Goal: Transaction & Acquisition: Purchase product/service

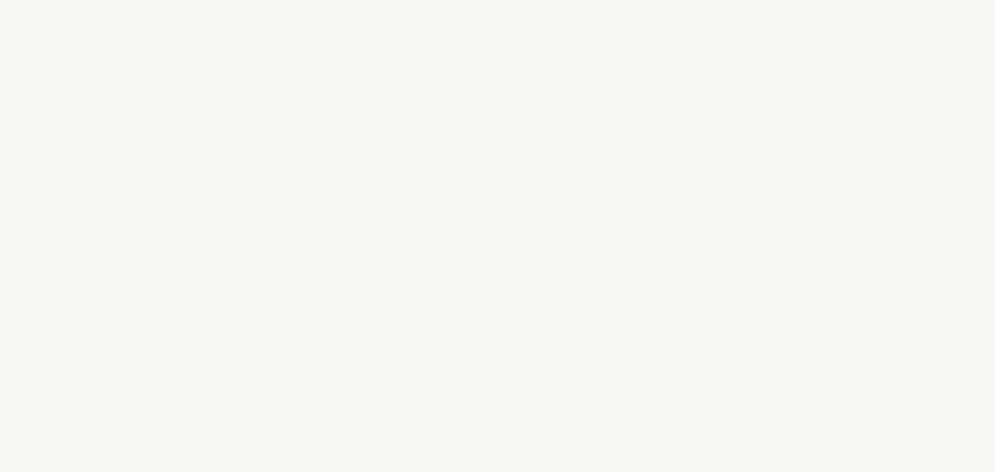
select select "ES"
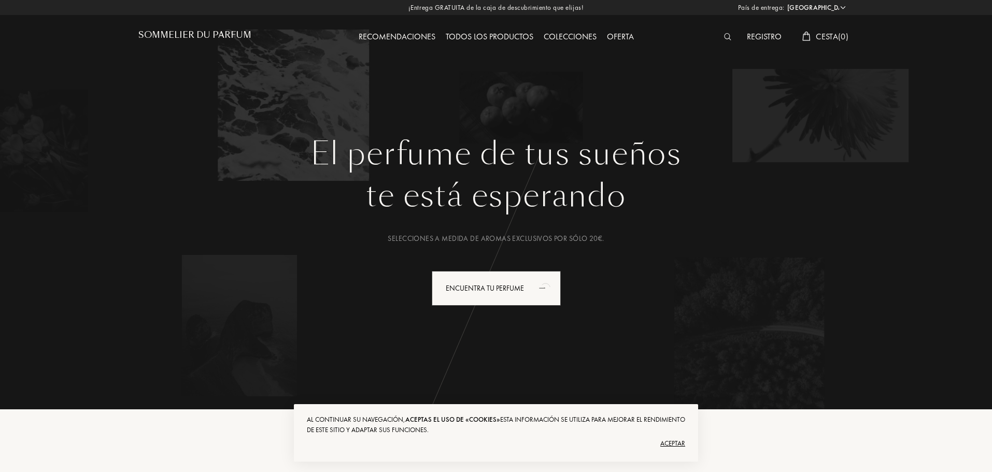
click at [670, 443] on div "Aceptar" at bounding box center [496, 444] width 378 height 17
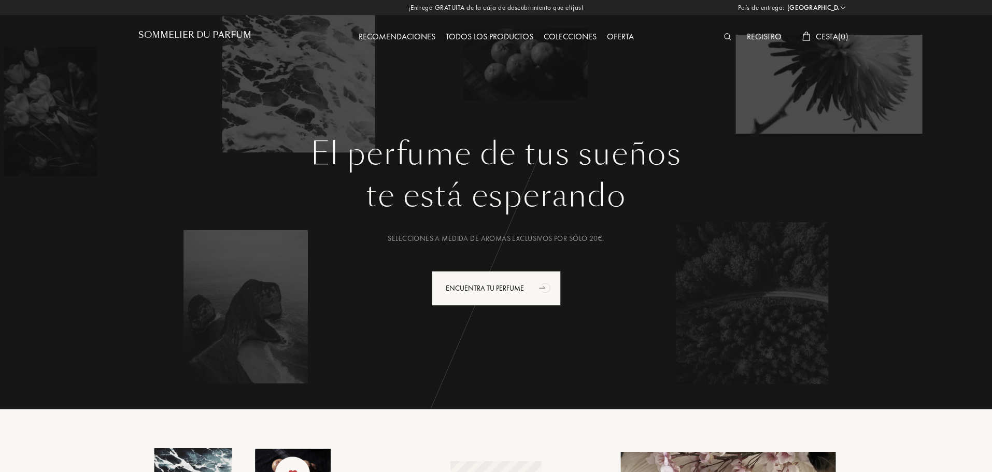
click at [769, 34] on div "Registro" at bounding box center [764, 37] width 45 height 13
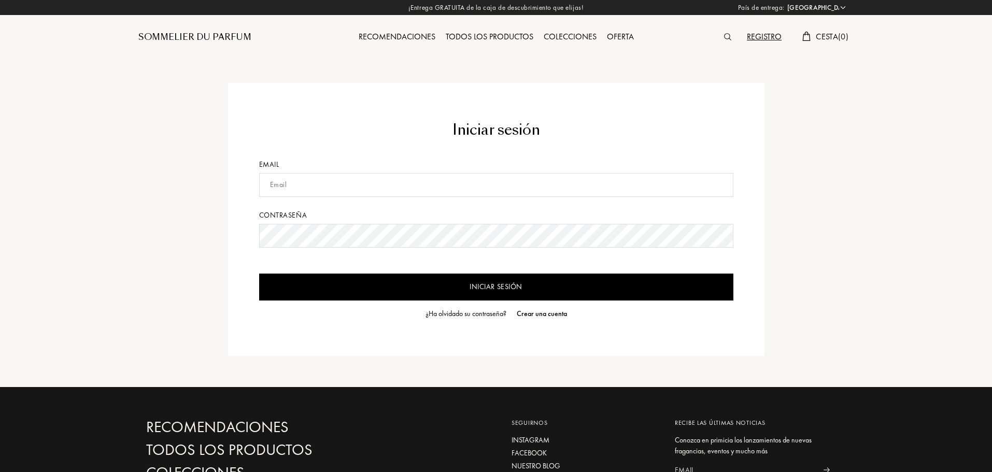
select select "ES"
type input "sheilabarrero2306@gmail.com"
click at [415, 294] on input "Iniciar sesión" at bounding box center [496, 287] width 474 height 27
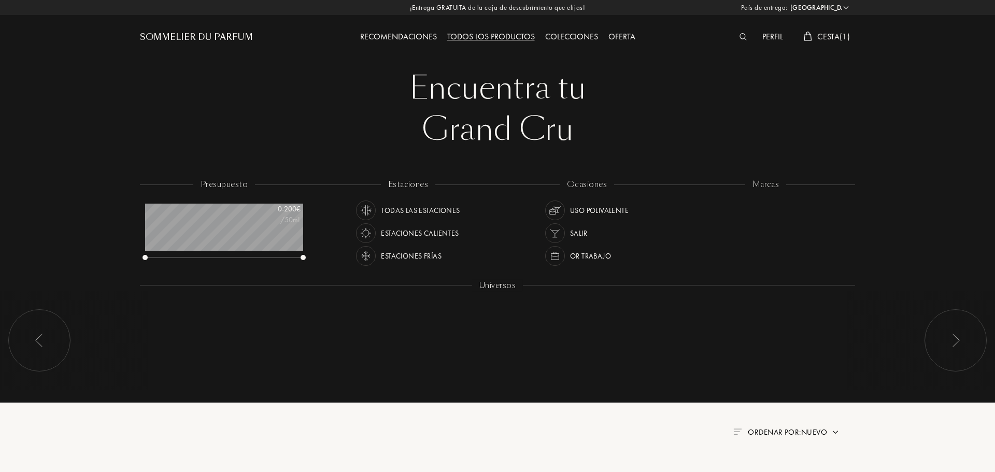
select select "ES"
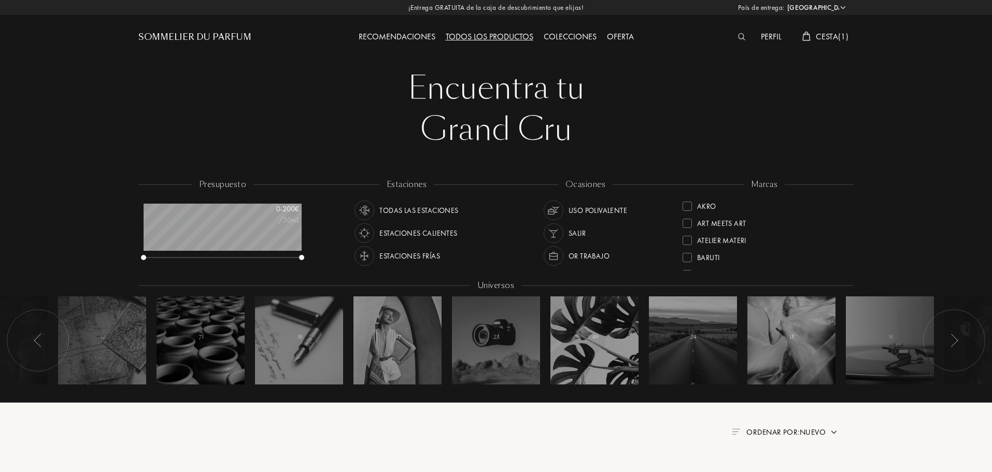
click at [837, 31] on span "Cesta ( 1 )" at bounding box center [832, 36] width 33 height 11
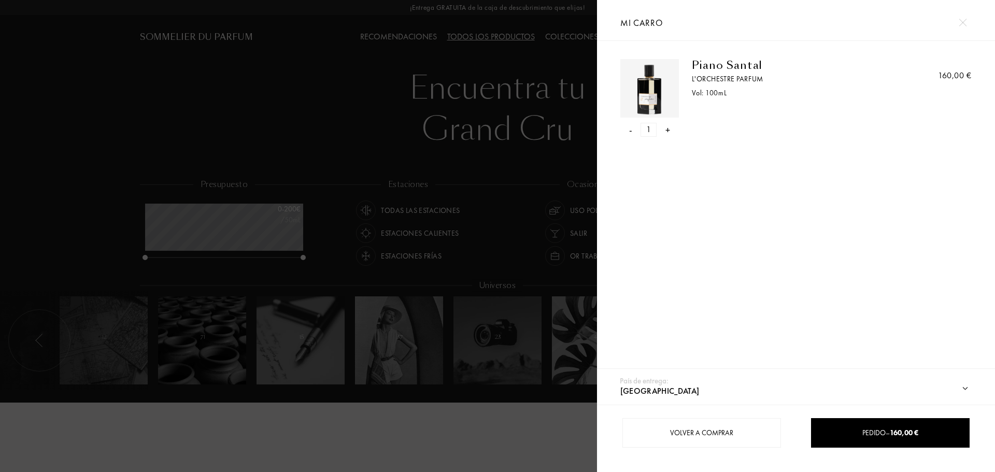
click at [962, 388] on select "Afganistán Albania Alemania Andorra Angola Anguila Antártida Antigua y Barbuda …" at bounding box center [801, 391] width 367 height 27
click at [950, 390] on select "Afganistán Albania Alemania Andorra Angola Anguila Antártida Antigua y Barbuda …" at bounding box center [801, 391] width 367 height 27
click at [633, 128] on div "- 1 +" at bounding box center [650, 130] width 59 height 14
click at [630, 130] on div "-" at bounding box center [630, 130] width 3 height 14
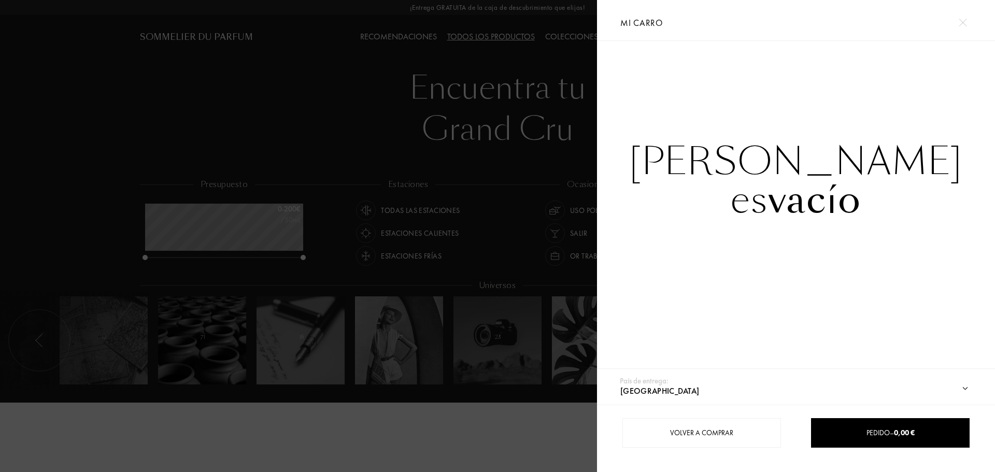
click at [968, 16] on div at bounding box center [963, 22] width 18 height 18
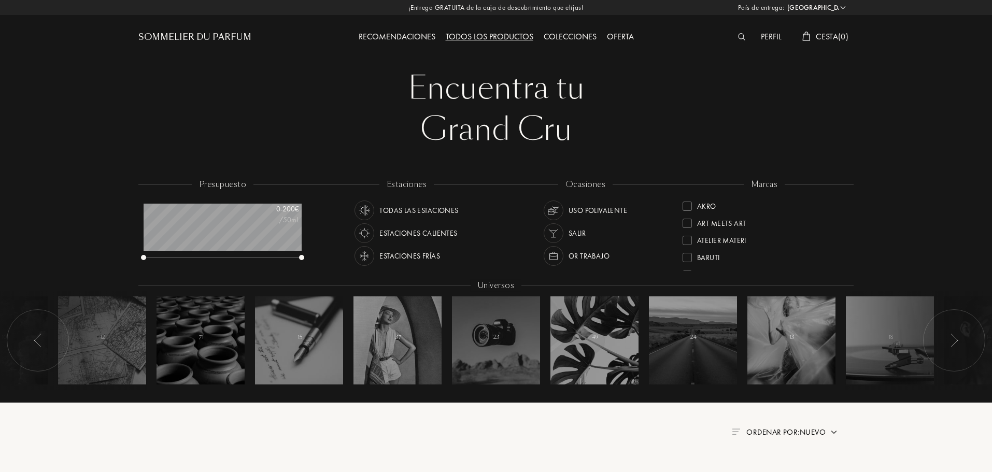
click at [389, 34] on div "Recomendaciones" at bounding box center [397, 37] width 87 height 13
select select "ES"
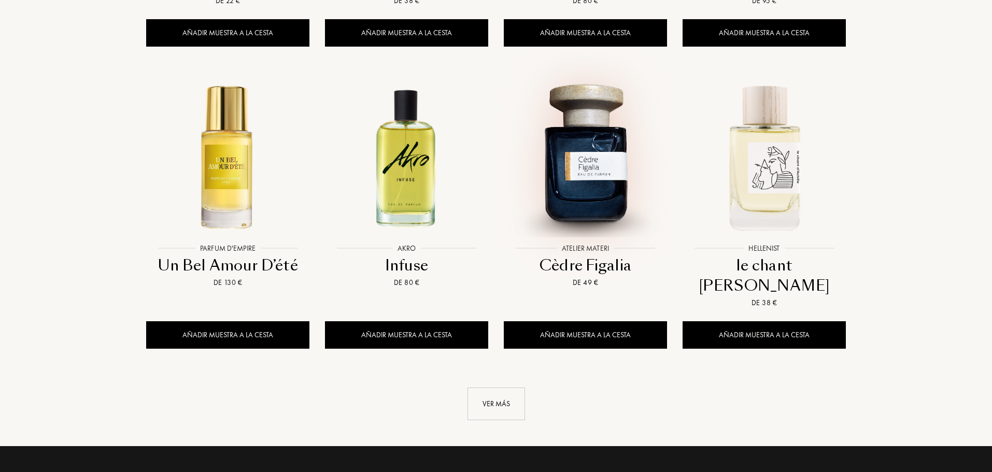
scroll to position [1192, 0]
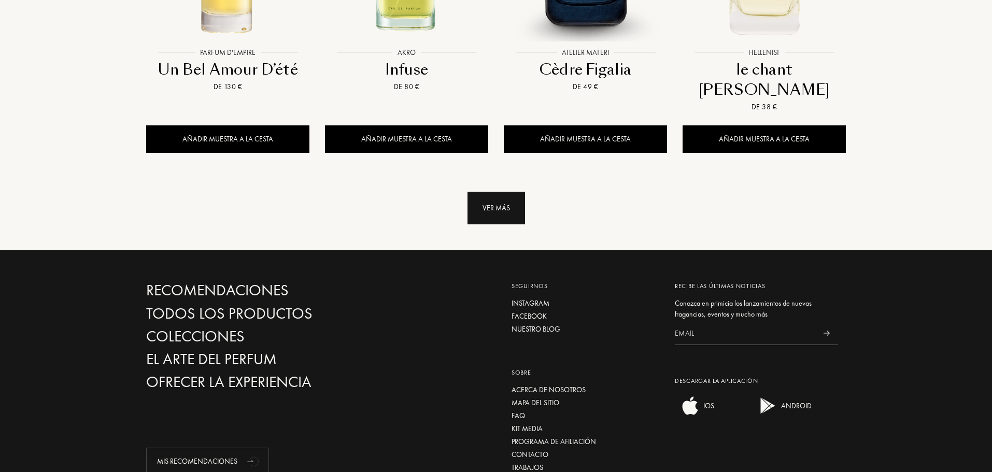
click at [499, 192] on div "Ver más" at bounding box center [497, 208] width 58 height 33
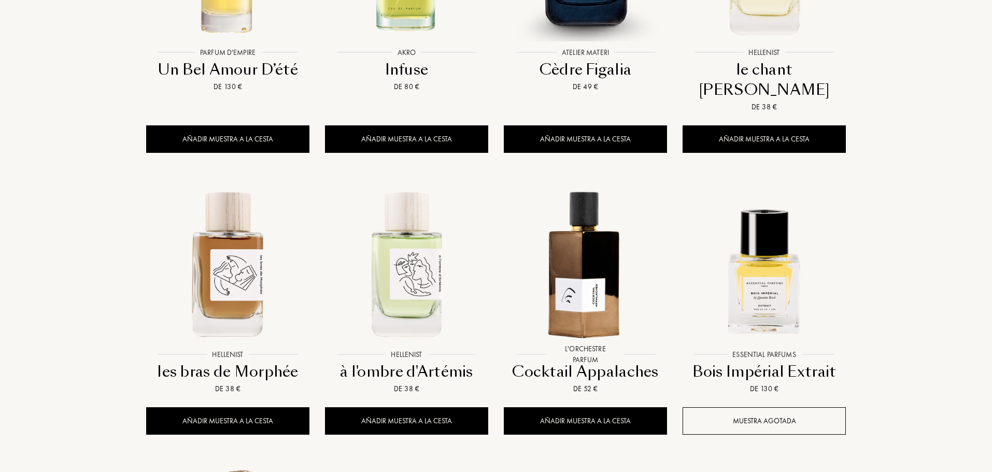
click at [572, 183] on img at bounding box center [585, 263] width 161 height 161
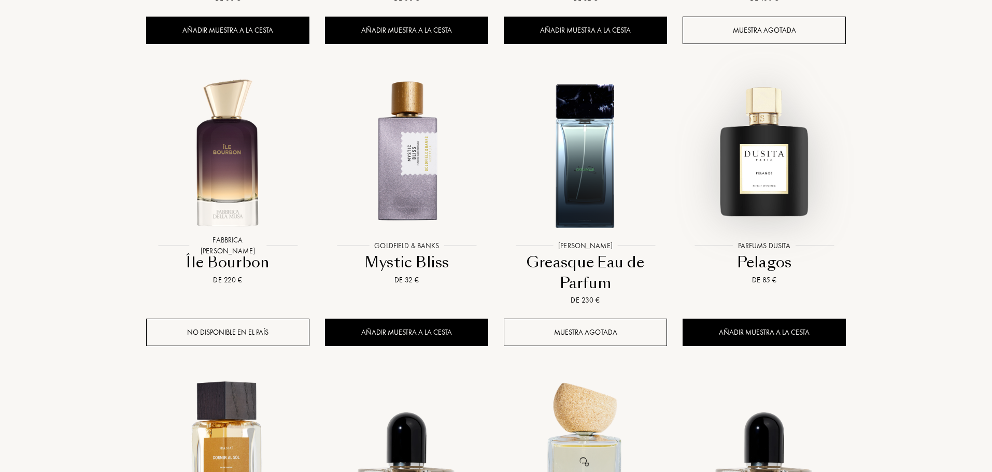
scroll to position [1763, 0]
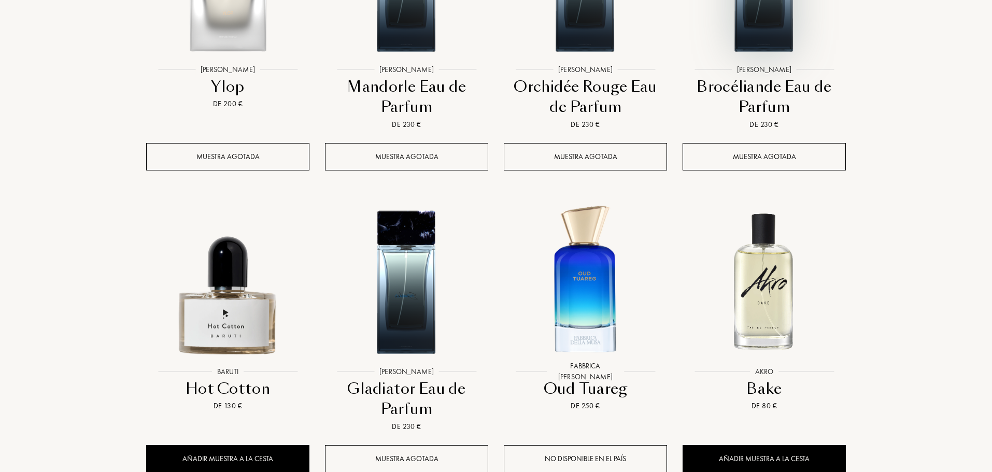
scroll to position [2696, 0]
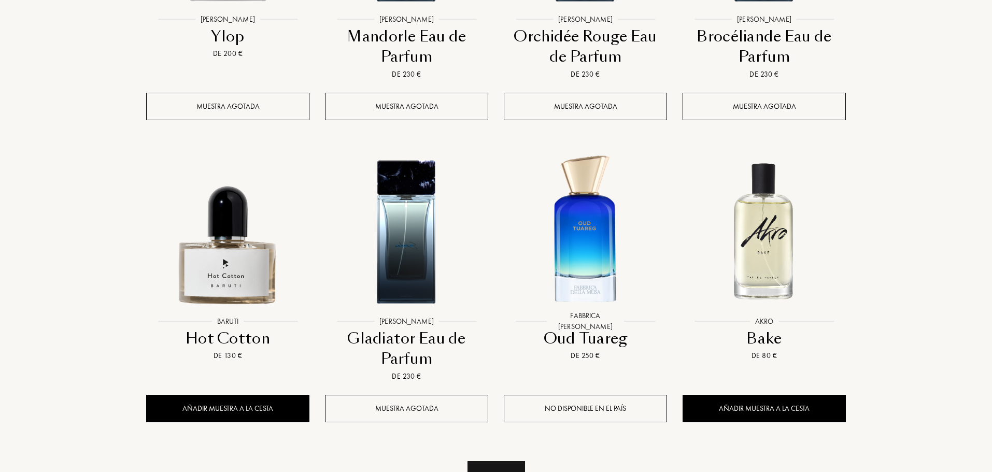
click at [522, 461] on div "Ver más" at bounding box center [497, 477] width 58 height 33
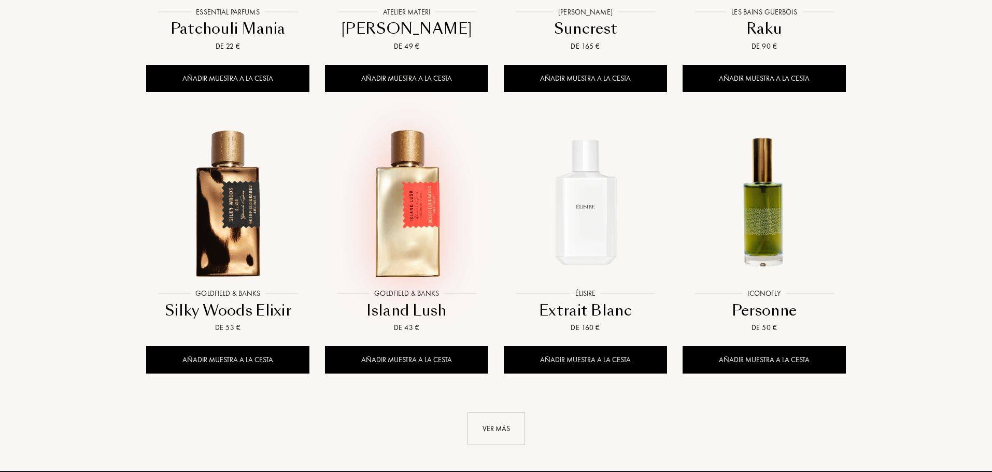
scroll to position [3733, 0]
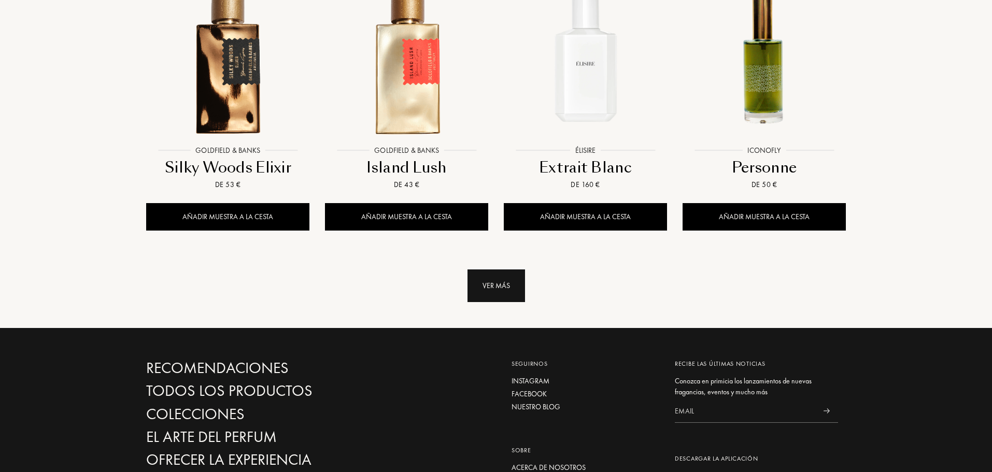
click at [492, 270] on div "Ver más" at bounding box center [497, 286] width 58 height 33
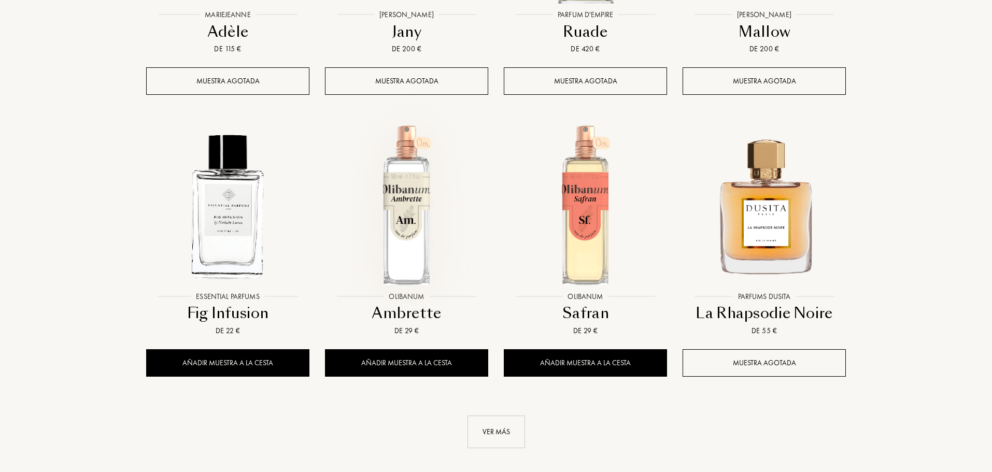
scroll to position [4459, 0]
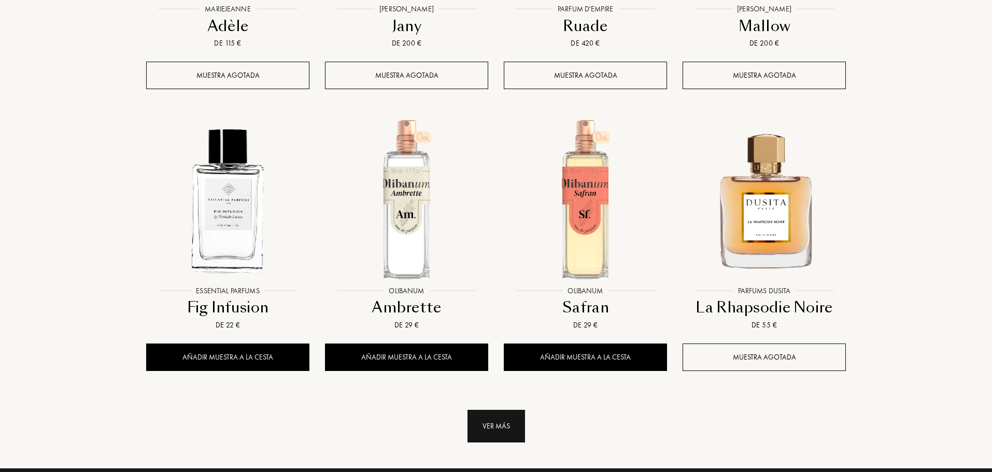
click at [515, 410] on div "Ver más" at bounding box center [497, 426] width 58 height 33
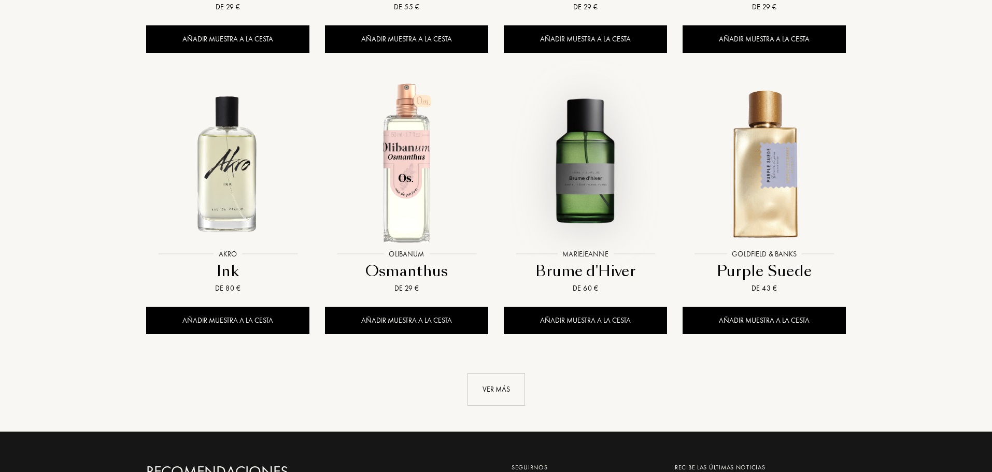
scroll to position [5392, 0]
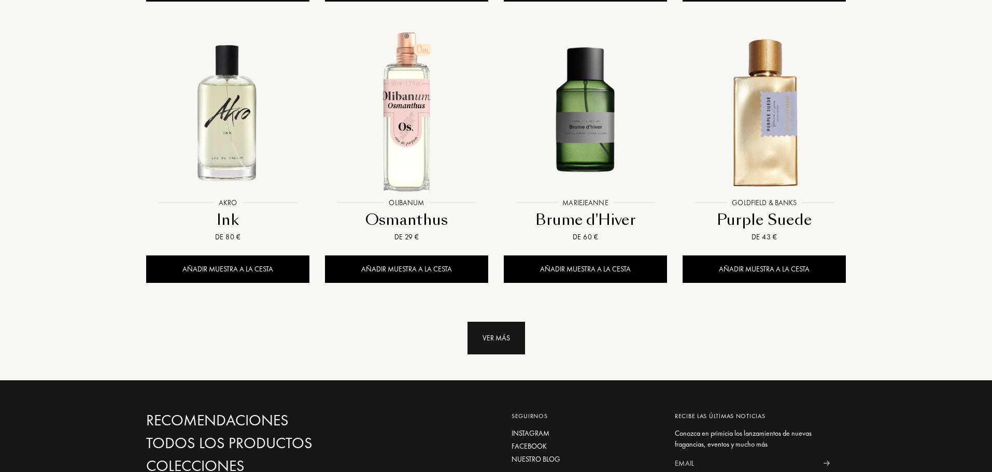
click at [515, 322] on div "Ver más" at bounding box center [497, 338] width 58 height 33
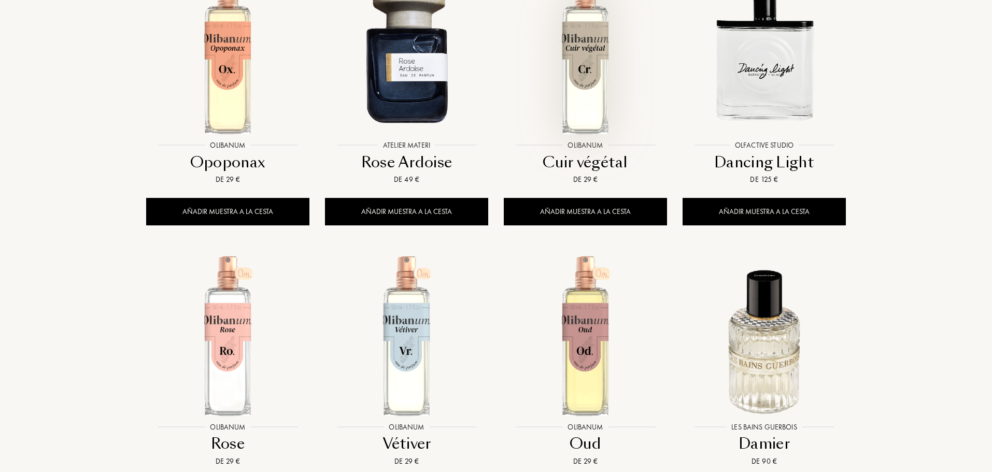
scroll to position [6118, 0]
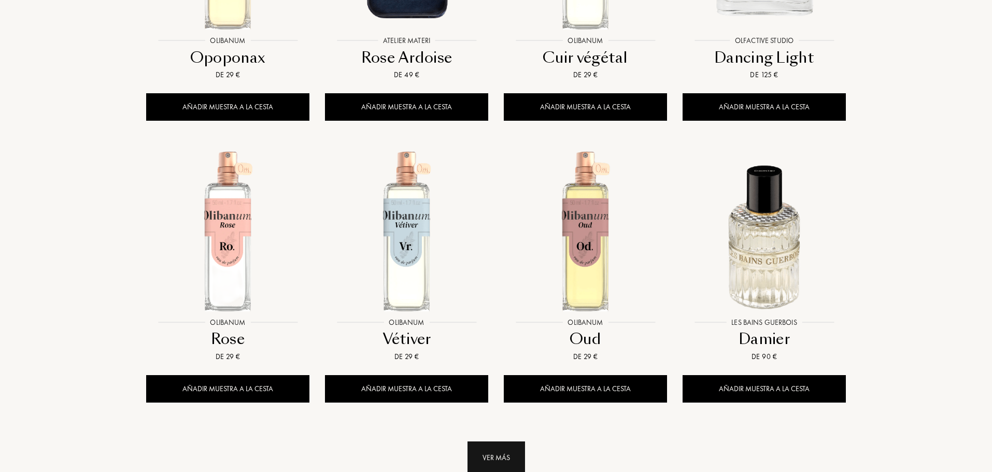
click at [519, 442] on div "Ver más" at bounding box center [497, 458] width 58 height 33
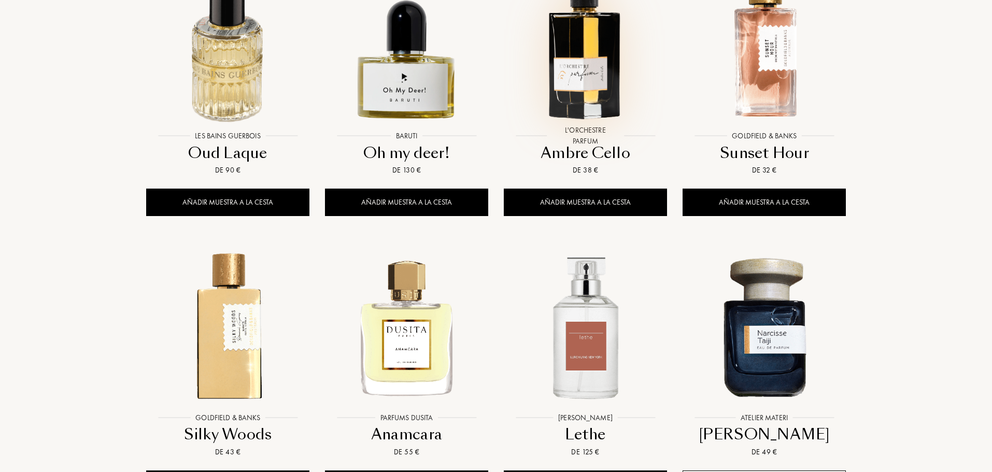
scroll to position [6947, 0]
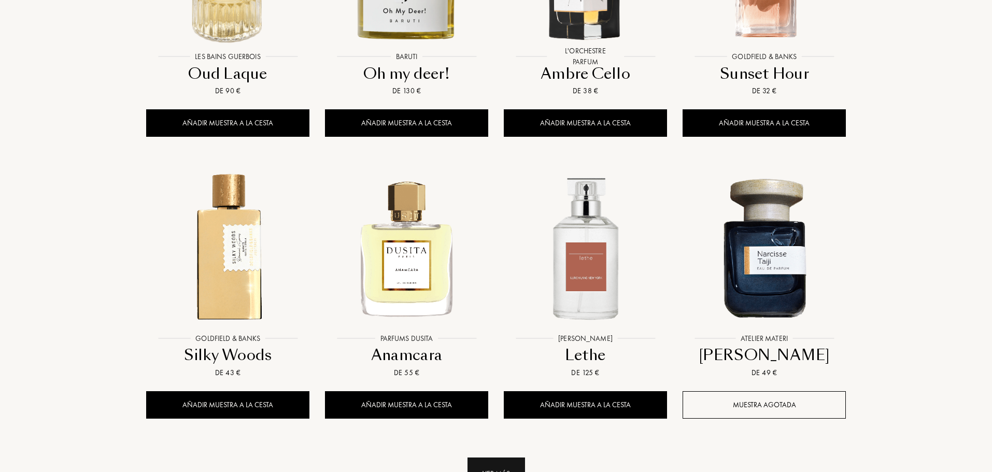
click at [489, 458] on div "Ver más" at bounding box center [497, 474] width 58 height 33
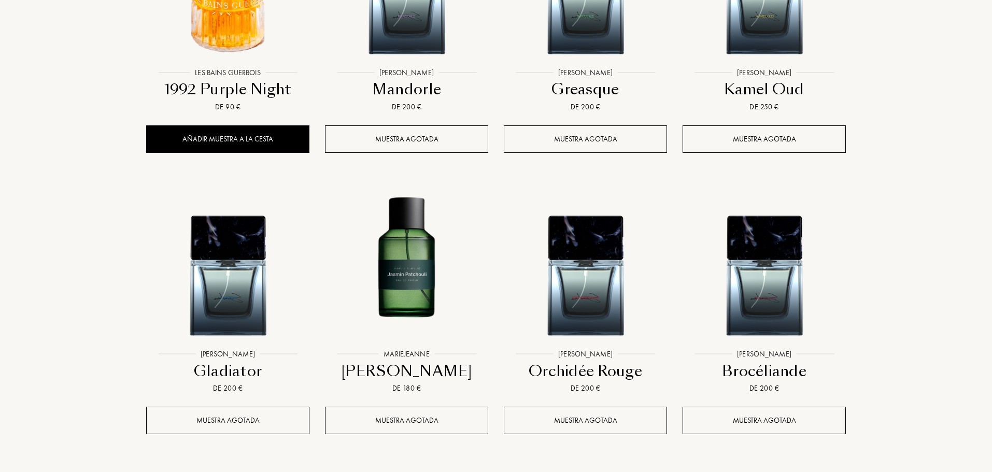
scroll to position [8094, 0]
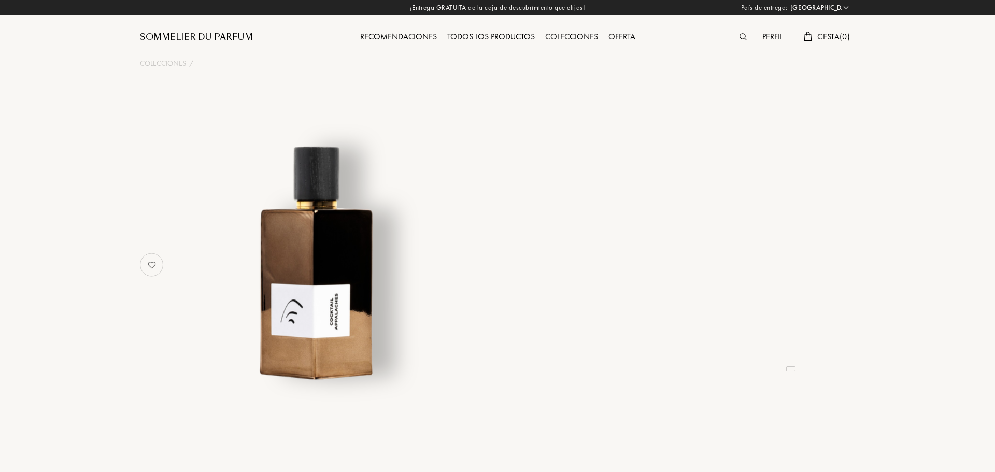
select select "ES"
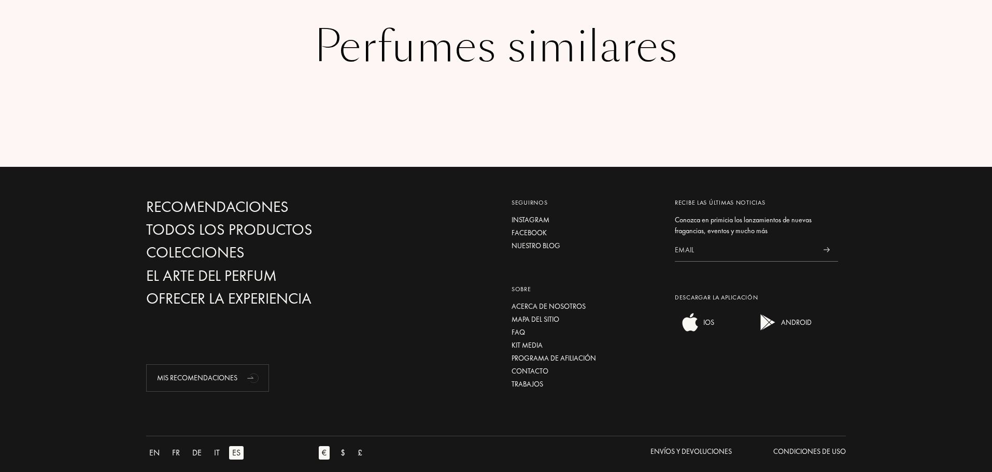
scroll to position [1597, 0]
